Goal: Task Accomplishment & Management: Manage account settings

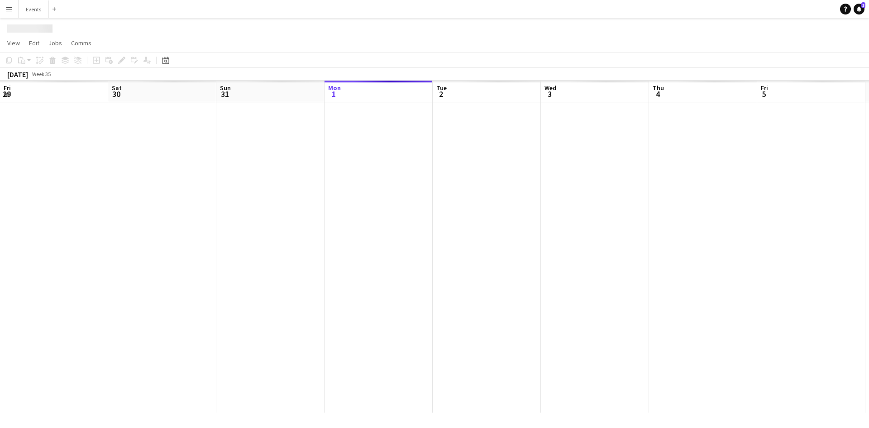
scroll to position [0, 216]
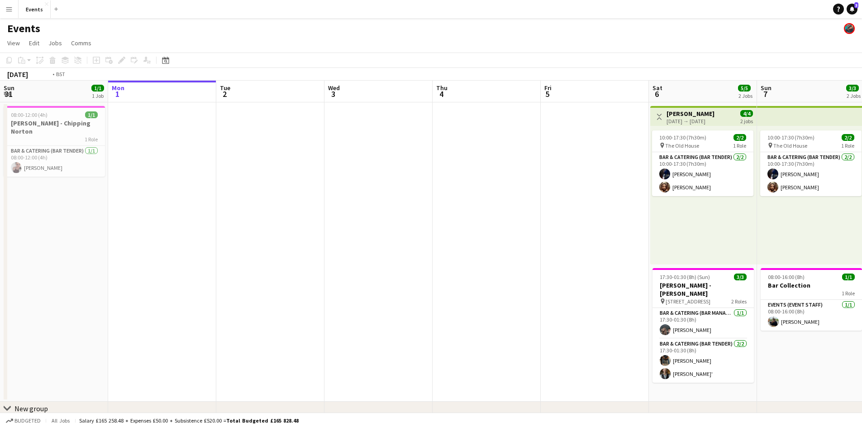
drag, startPoint x: 615, startPoint y: 385, endPoint x: 375, endPoint y: 400, distance: 240.7
click at [452, 389] on app-calendar-viewport "Fri 29 4/4 1 Job Sat 30 9/9 2 Jobs Sun 31 1/1 1 Job Mon 1 Tue 2 Wed 3 Thu 4 Fri…" at bounding box center [431, 262] width 862 height 362
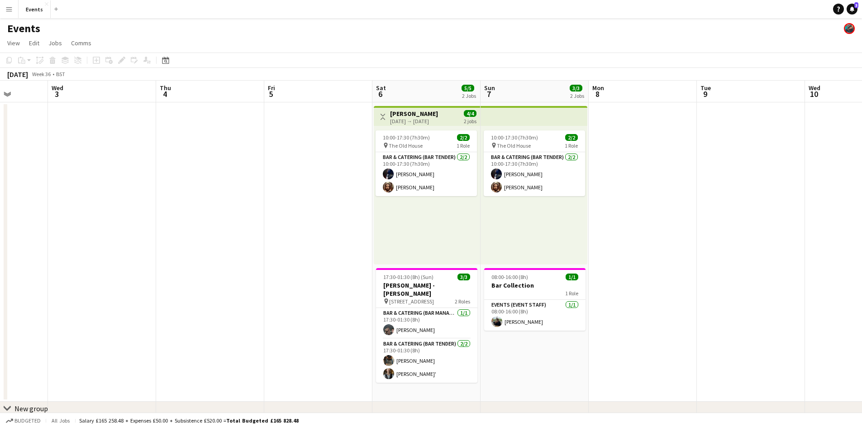
scroll to position [0, 276]
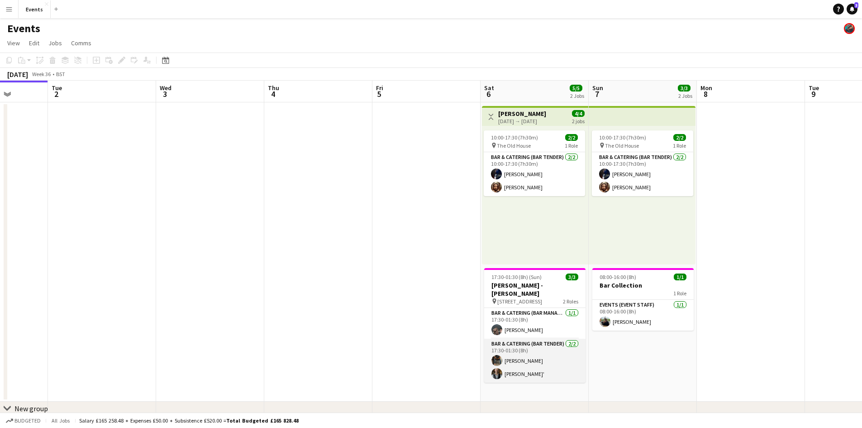
click at [522, 352] on app-card-role "Bar & Catering (Bar Tender) [DATE] 17:30-01:30 (8h) [PERSON_NAME] [PERSON_NAME]'" at bounding box center [534, 360] width 101 height 44
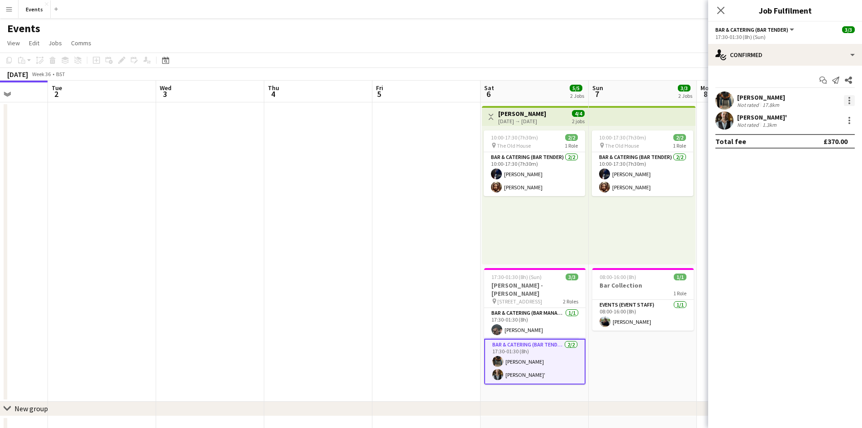
click at [850, 103] on div at bounding box center [849, 103] width 2 height 2
click at [817, 202] on span "Remove" at bounding box center [804, 204] width 27 height 8
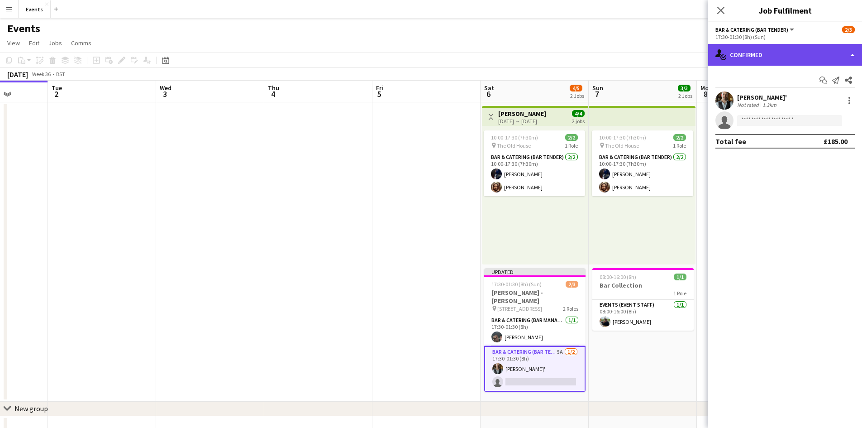
click at [749, 57] on div "single-neutral-actions-check-2 Confirmed" at bounding box center [785, 55] width 154 height 22
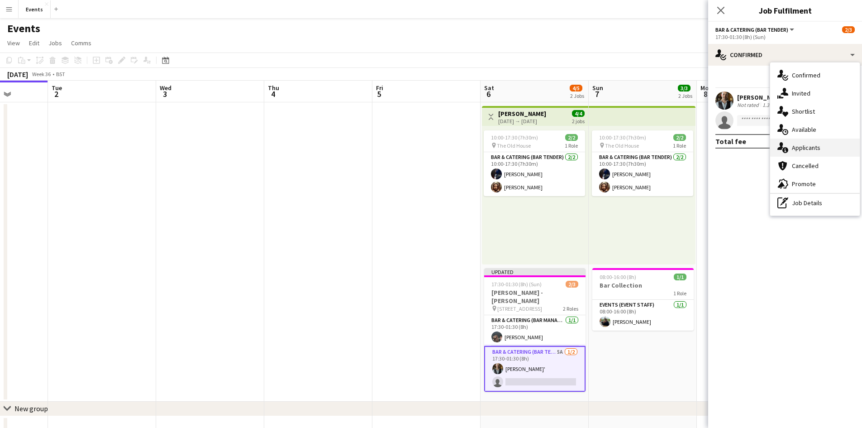
click at [815, 145] on div "single-neutral-actions-information Applicants" at bounding box center [815, 147] width 90 height 18
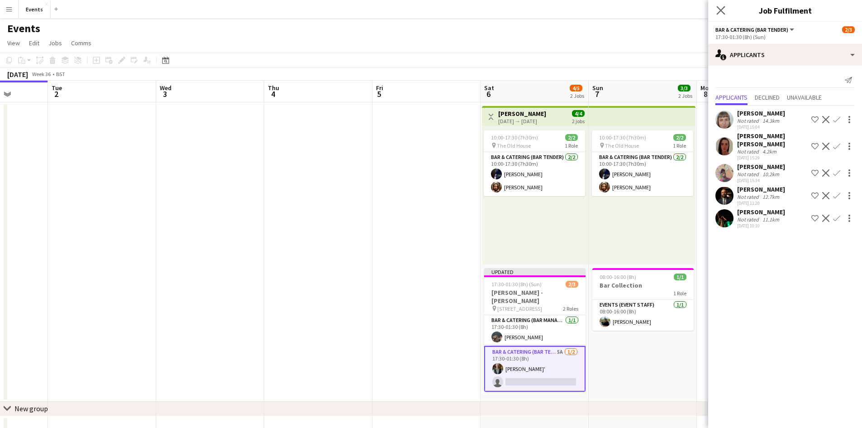
click at [714, 12] on app-icon "Close pop-in" at bounding box center [720, 10] width 13 height 13
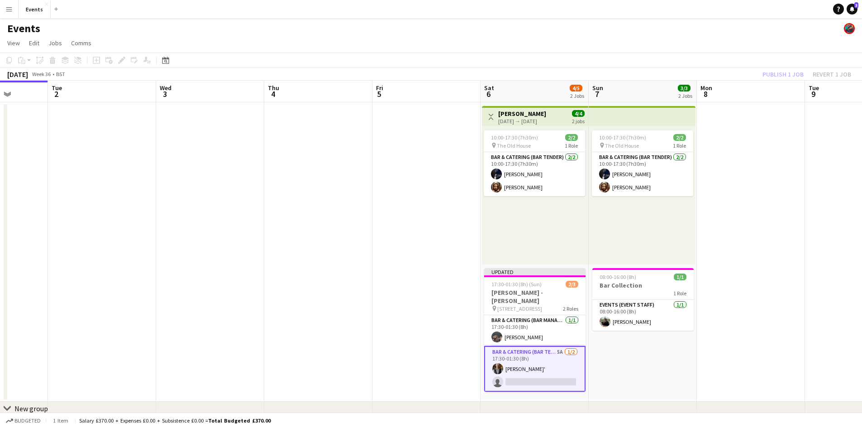
click at [528, 346] on app-card-role "Bar & Catering (Bar Tender) 5A [DATE] 17:30-01:30 (8h) [PERSON_NAME]' single-ne…" at bounding box center [534, 369] width 101 height 46
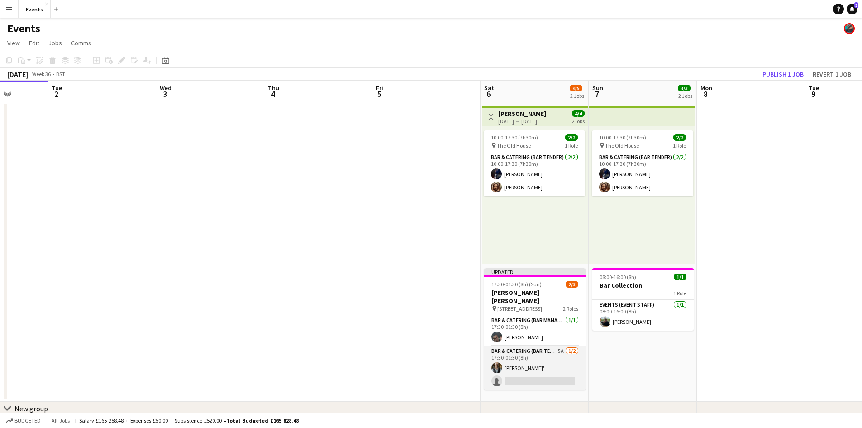
click at [529, 346] on app-card-role "Bar & Catering (Bar Tender) 5A [DATE] 17:30-01:30 (8h) [PERSON_NAME]' single-ne…" at bounding box center [534, 368] width 101 height 44
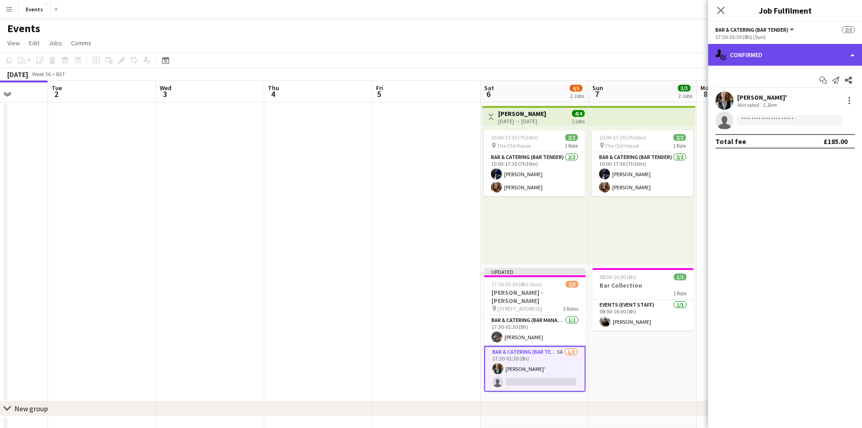
click at [763, 52] on div "single-neutral-actions-check-2 Confirmed" at bounding box center [785, 55] width 154 height 22
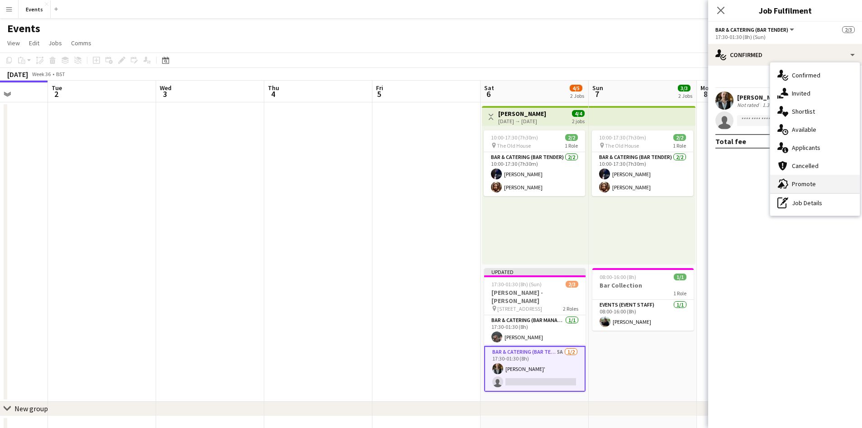
click at [816, 180] on div "advertising-megaphone Promote" at bounding box center [815, 184] width 90 height 18
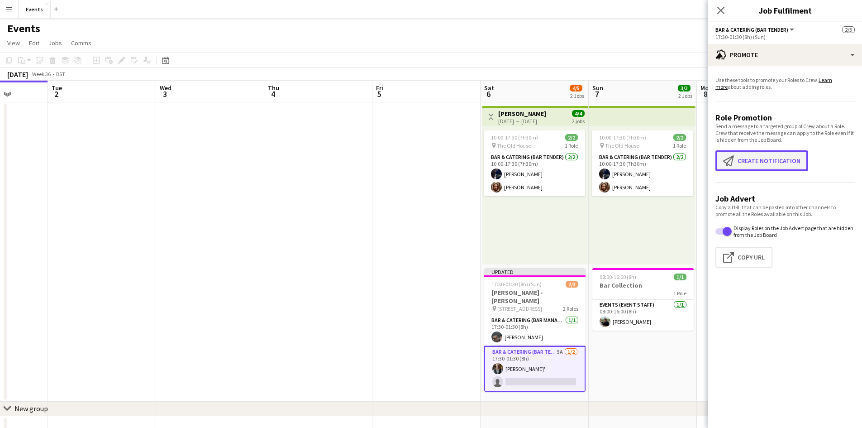
click at [762, 153] on button "Create notification Create notification" at bounding box center [761, 160] width 93 height 21
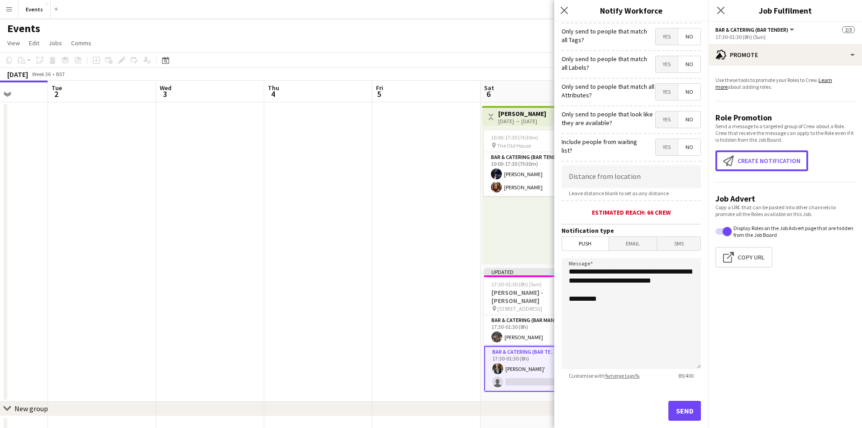
scroll to position [71, 0]
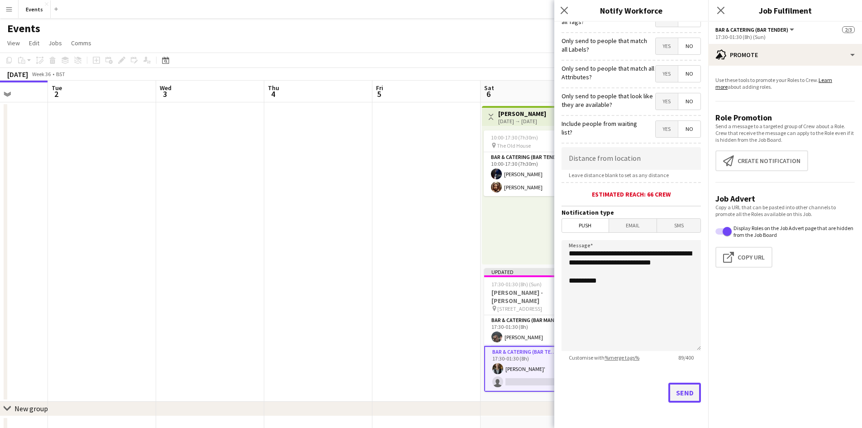
click at [669, 392] on button "Send" at bounding box center [684, 392] width 33 height 20
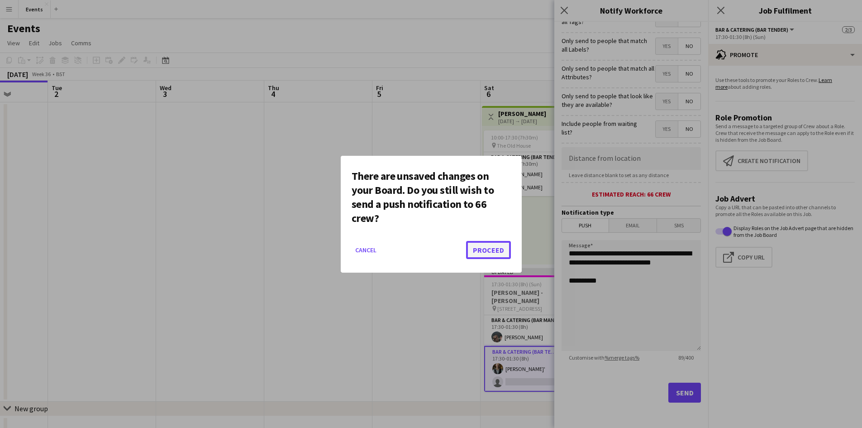
click at [499, 257] on button "Proceed" at bounding box center [488, 250] width 45 height 18
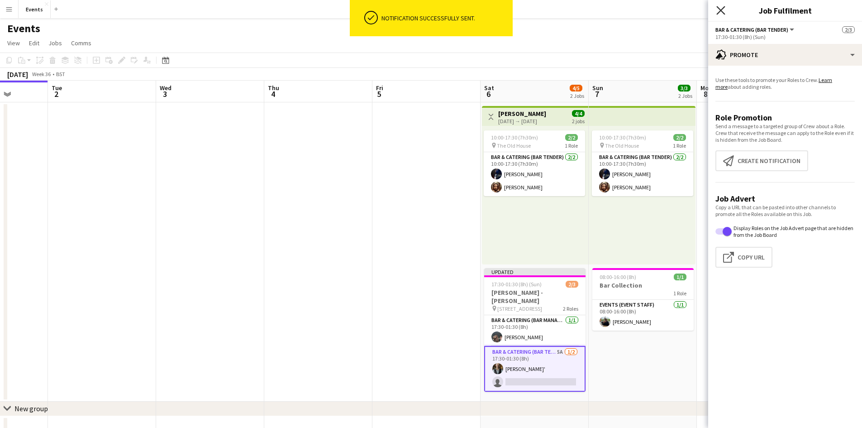
click at [723, 9] on icon "Close pop-in" at bounding box center [720, 10] width 9 height 9
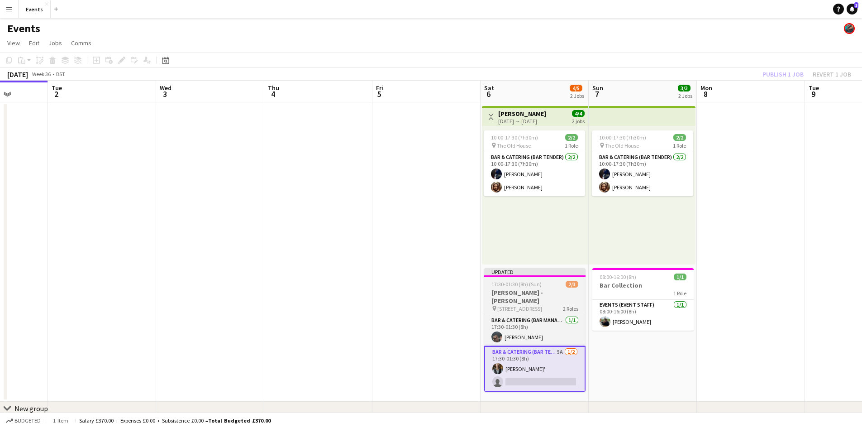
click at [522, 305] on span "[STREET_ADDRESS]" at bounding box center [519, 308] width 45 height 7
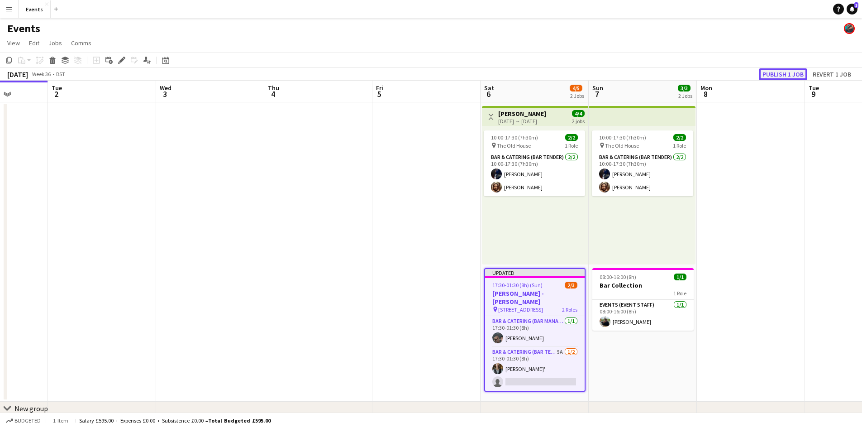
click at [780, 78] on button "Publish 1 job" at bounding box center [783, 74] width 48 height 12
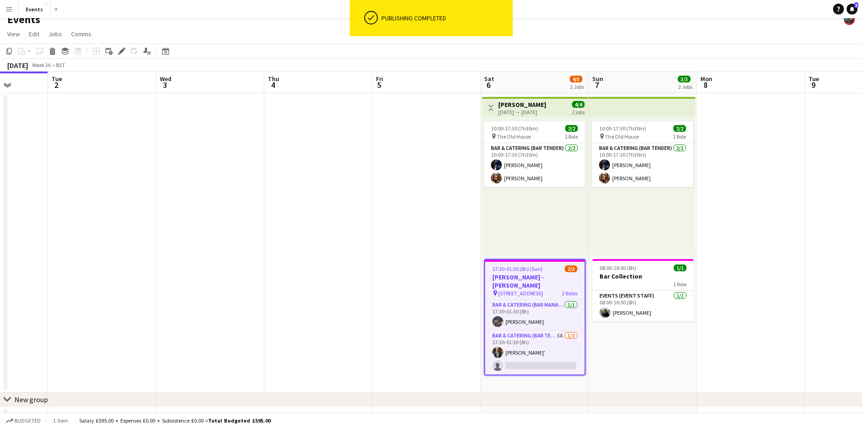
scroll to position [0, 0]
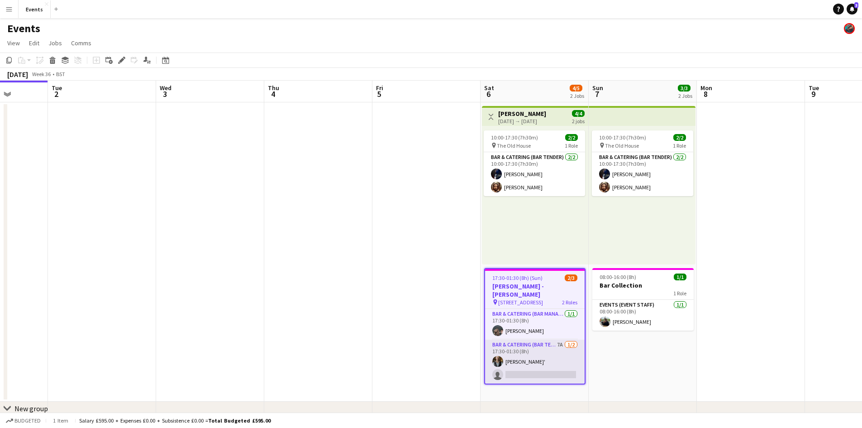
click at [536, 346] on app-card-role "Bar & Catering (Bar Tender) 7A [DATE] 17:30-01:30 (8h) [PERSON_NAME]' single-ne…" at bounding box center [535, 361] width 100 height 44
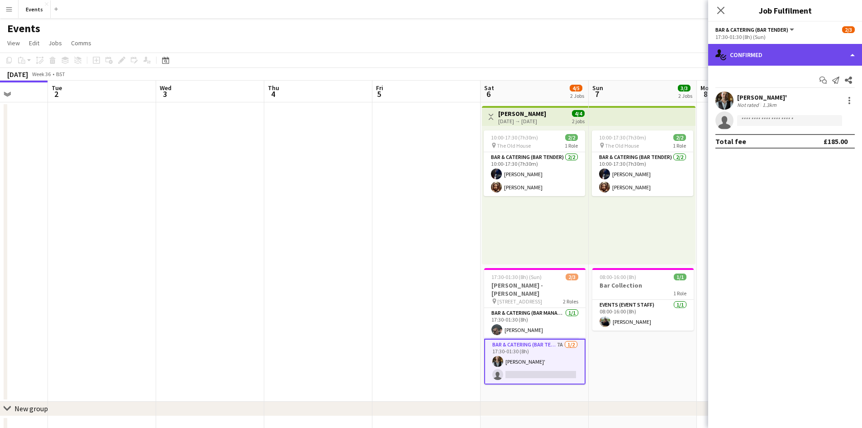
click at [743, 53] on div "single-neutral-actions-check-2 Confirmed" at bounding box center [785, 55] width 154 height 22
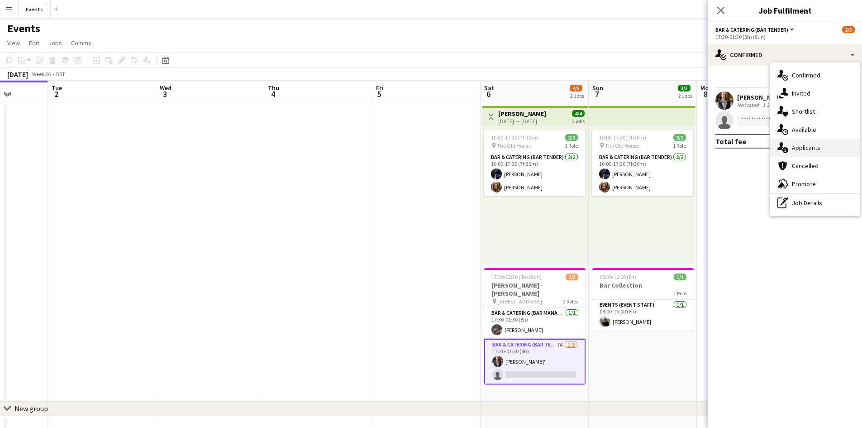
click at [794, 143] on div "single-neutral-actions-information Applicants" at bounding box center [815, 147] width 90 height 18
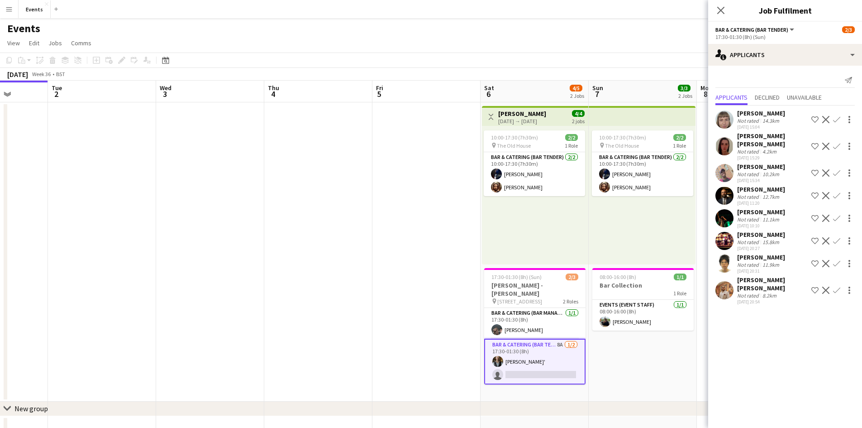
click at [722, 16] on div "Close pop-in" at bounding box center [720, 10] width 25 height 21
click at [718, 13] on icon at bounding box center [720, 10] width 9 height 9
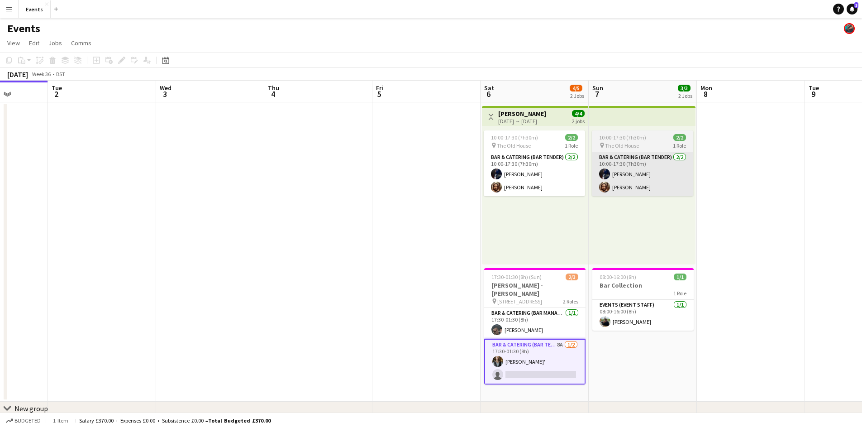
drag, startPoint x: 737, startPoint y: 226, endPoint x: 479, endPoint y: 189, distance: 260.5
click at [599, 206] on app-calendar-viewport "Sat 30 9/9 2 Jobs Sun 31 1/1 1 Job Mon 1 Tue 2 Wed 3 Thu 4 Fri 5 Sat 6 4/5 2 Jo…" at bounding box center [431, 262] width 862 height 362
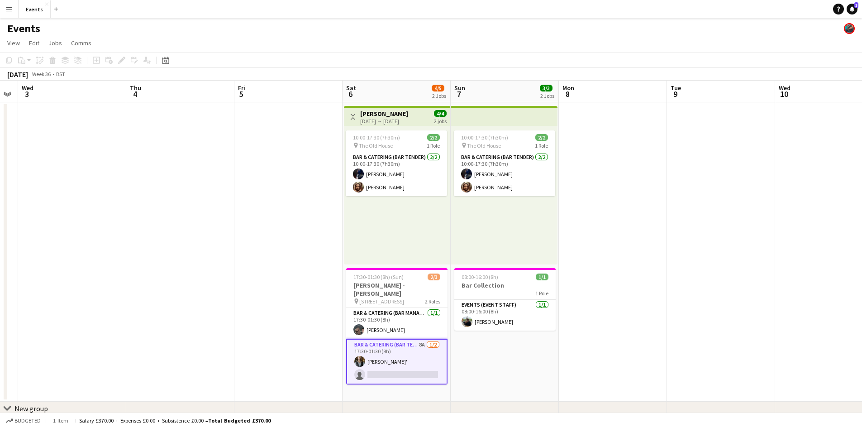
click at [434, 263] on app-calendar-viewport "Sun 31 1/1 1 Job Mon 1 Tue 2 Wed 3 Thu 4 Fri 5 Sat 6 4/5 2 Jobs Sun 7 3/3 2 Job…" at bounding box center [431, 262] width 862 height 362
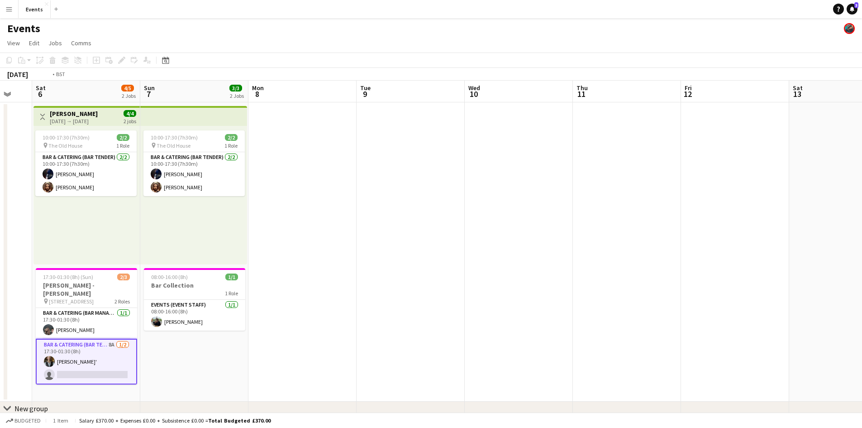
drag, startPoint x: 689, startPoint y: 275, endPoint x: 272, endPoint y: 257, distance: 417.5
click at [284, 257] on app-calendar-viewport "Wed 3 Thu 4 Fri 5 Sat 6 4/5 2 Jobs Sun 7 3/3 2 Jobs Mon 8 Tue 9 Wed 10 Thu 11 F…" at bounding box center [431, 262] width 862 height 362
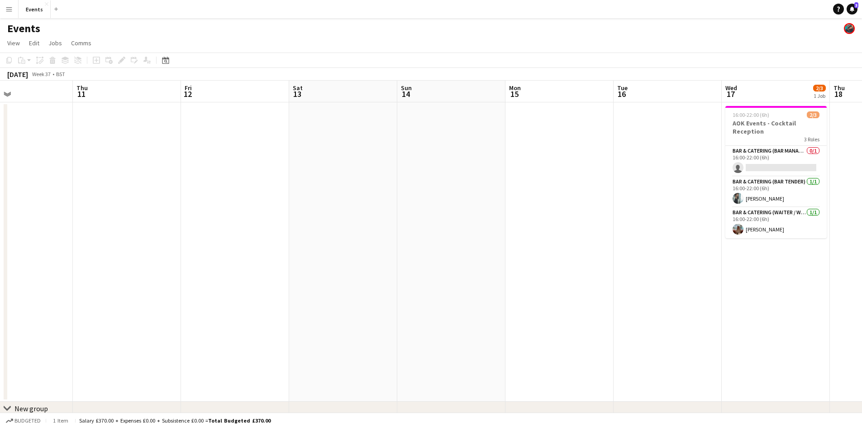
drag, startPoint x: 623, startPoint y: 281, endPoint x: 258, endPoint y: 267, distance: 365.4
click at [261, 268] on app-calendar-viewport "Sun 7 3/3 2 Jobs Mon 8 Tue 9 Wed 10 Thu 11 Fri 12 Sat 13 Sun 14 Mon 15 Tue 16 W…" at bounding box center [431, 262] width 862 height 362
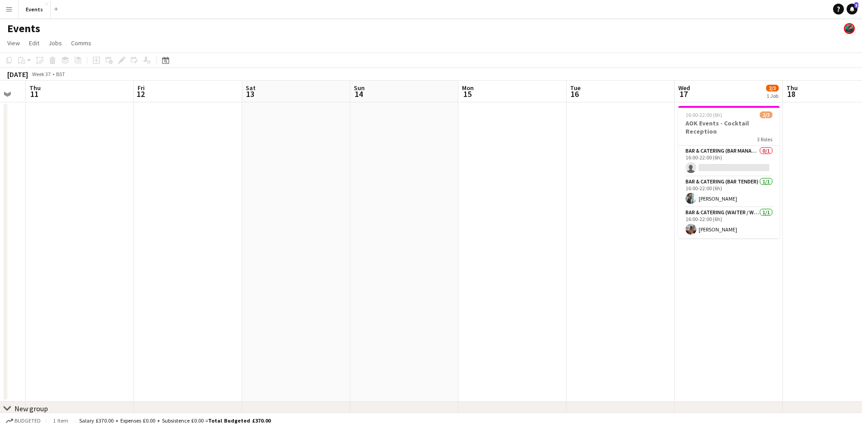
drag, startPoint x: 90, startPoint y: 248, endPoint x: 451, endPoint y: 286, distance: 362.6
click at [431, 280] on app-calendar-viewport "Tue 9 Wed 10 Thu 11 Fri 12 Sat 13 Sun 14 Mon 15 Tue 16 Wed 17 2/3 1 Job Thu 18 …" at bounding box center [431, 262] width 862 height 362
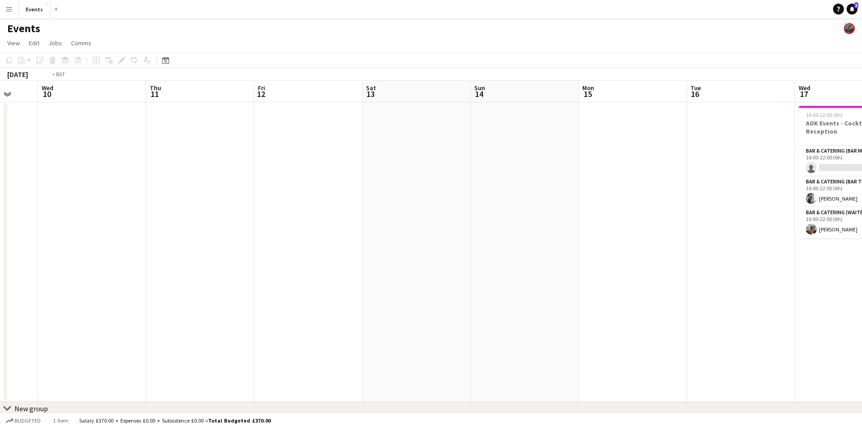
drag, startPoint x: 281, startPoint y: 290, endPoint x: 465, endPoint y: 320, distance: 186.5
click at [455, 317] on app-calendar-viewport "Sun 7 3/3 2 Jobs Mon 8 Tue 9 Wed 10 Thu 11 Fri 12 Sat 13 Sun 14 Mon 15 Tue 16 W…" at bounding box center [431, 262] width 862 height 362
